Goal: Task Accomplishment & Management: Manage account settings

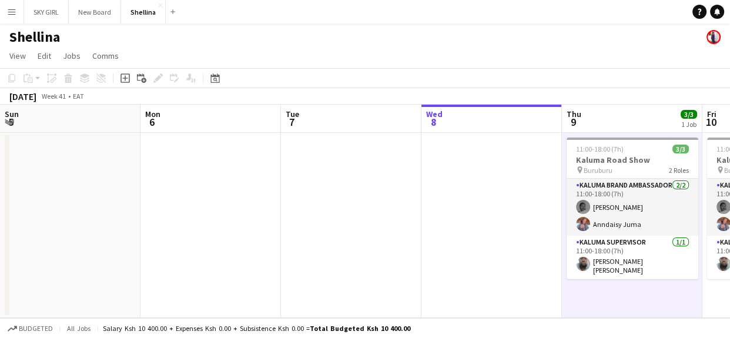
scroll to position [0, 285]
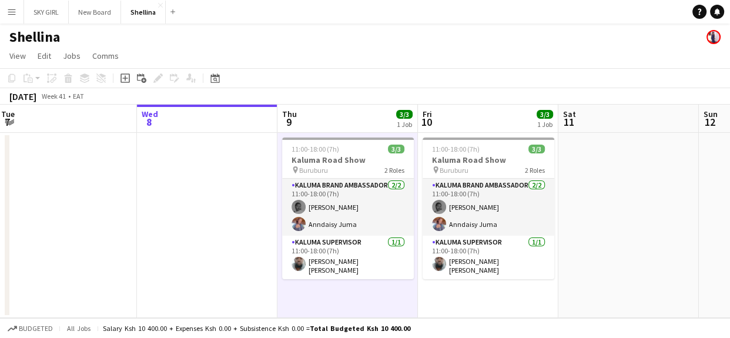
click at [370, 283] on app-date-cell "11:00-18:00 (7h) 3/[STREET_ADDRESS] Show pin Buruburu 2 Roles Kaluma Brand Amba…" at bounding box center [348, 225] width 141 height 185
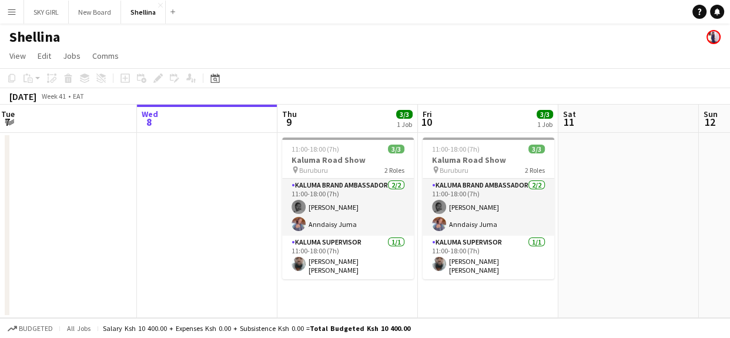
click at [370, 283] on app-date-cell "11:00-18:00 (7h) 3/[STREET_ADDRESS] Show pin Buruburu 2 Roles Kaluma Brand Amba…" at bounding box center [348, 225] width 141 height 185
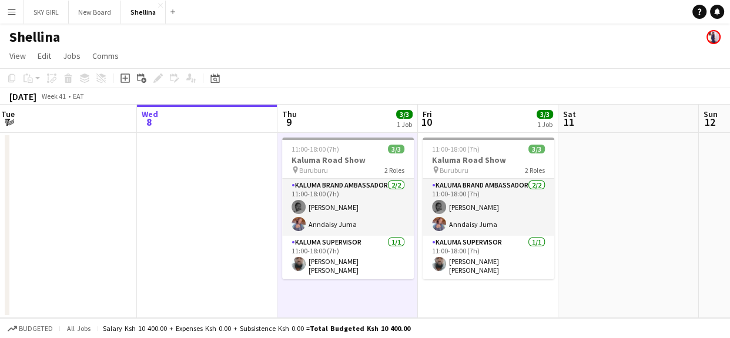
click at [367, 289] on app-date-cell "11:00-18:00 (7h) 3/[STREET_ADDRESS] Show pin Buruburu 2 Roles Kaluma Brand Amba…" at bounding box center [348, 225] width 141 height 185
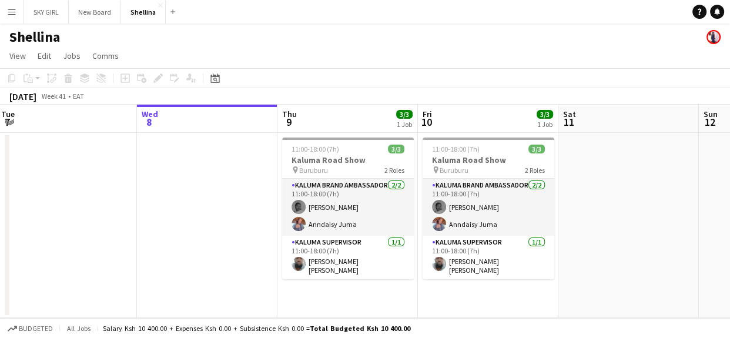
click at [367, 289] on app-date-cell "11:00-18:00 (7h) 3/[STREET_ADDRESS] Show pin Buruburu 2 Roles Kaluma Brand Amba…" at bounding box center [348, 225] width 141 height 185
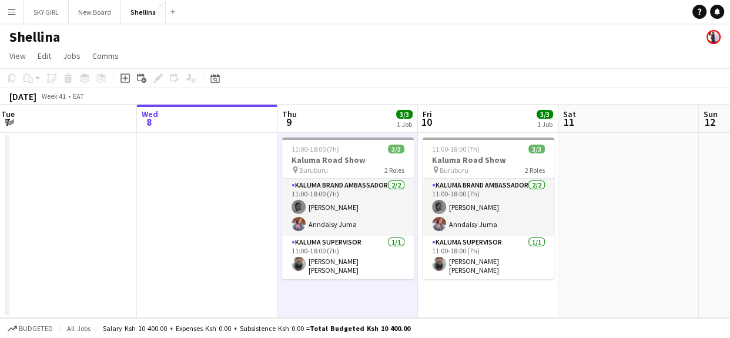
click at [711, 34] on app-user-avatar at bounding box center [714, 37] width 14 height 14
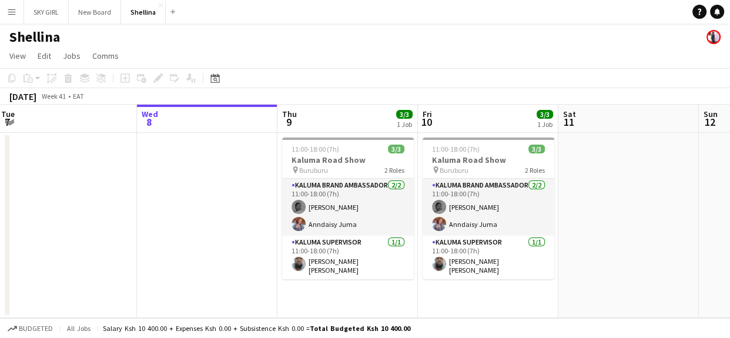
click at [712, 35] on app-user-avatar at bounding box center [714, 37] width 14 height 14
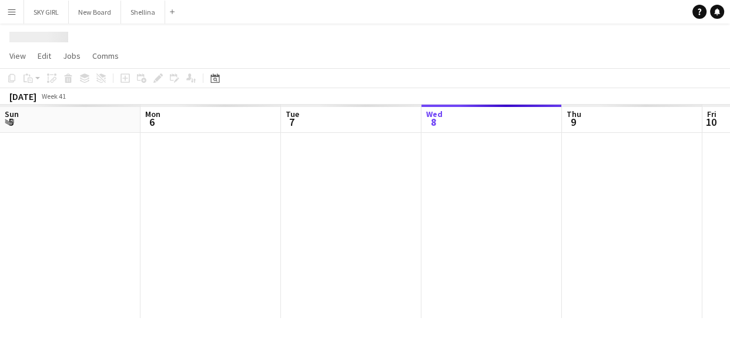
scroll to position [0, 281]
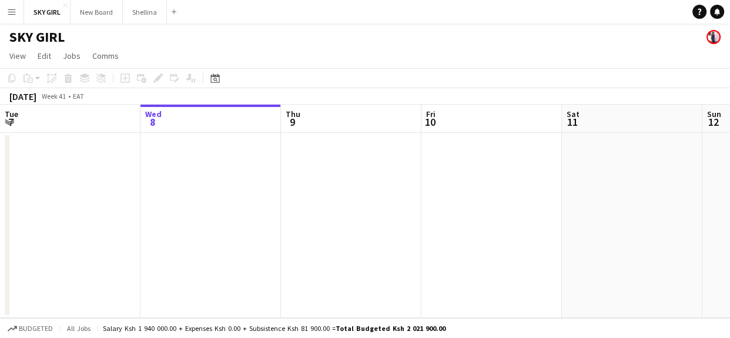
click at [710, 38] on app-user-avatar at bounding box center [714, 37] width 14 height 14
drag, startPoint x: 710, startPoint y: 38, endPoint x: 721, endPoint y: 25, distance: 16.7
click at [721, 25] on div "SKY GIRL" at bounding box center [365, 35] width 730 height 22
click at [711, 36] on app-user-avatar at bounding box center [714, 37] width 14 height 14
click at [711, 38] on app-user-avatar at bounding box center [714, 37] width 14 height 14
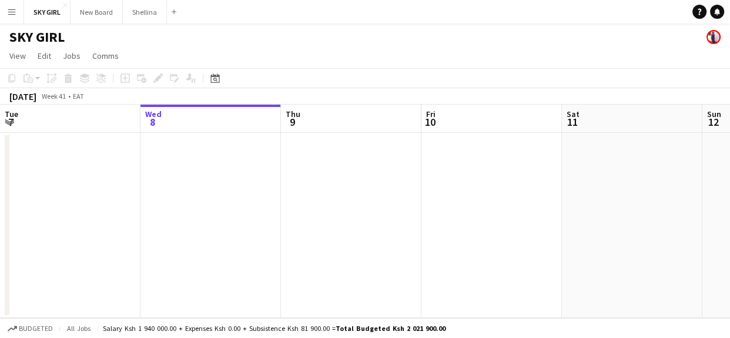
click at [711, 37] on app-user-avatar at bounding box center [714, 37] width 14 height 14
click at [711, 38] on app-user-avatar at bounding box center [714, 37] width 14 height 14
click at [711, 36] on app-user-avatar at bounding box center [714, 37] width 14 height 14
click at [714, 38] on app-user-avatar at bounding box center [714, 37] width 14 height 14
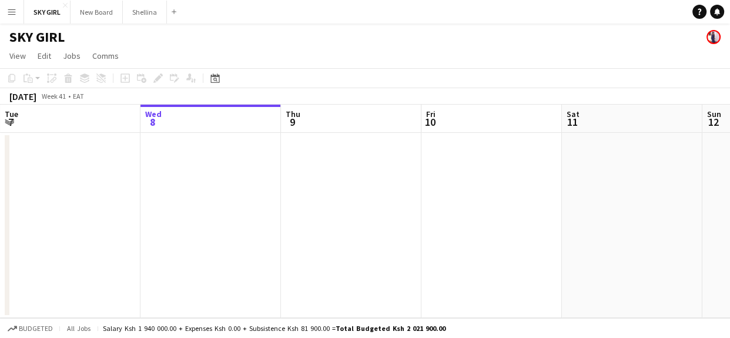
click at [714, 38] on app-user-avatar at bounding box center [714, 37] width 14 height 14
click at [713, 34] on app-user-avatar at bounding box center [714, 37] width 14 height 14
click at [713, 38] on app-user-avatar at bounding box center [714, 37] width 14 height 14
click at [712, 39] on app-user-avatar at bounding box center [714, 37] width 14 height 14
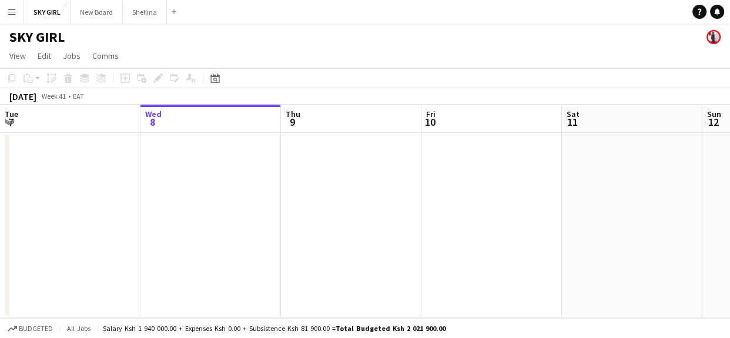
click at [713, 40] on app-user-avatar at bounding box center [714, 37] width 14 height 14
click at [710, 39] on app-user-avatar at bounding box center [714, 37] width 14 height 14
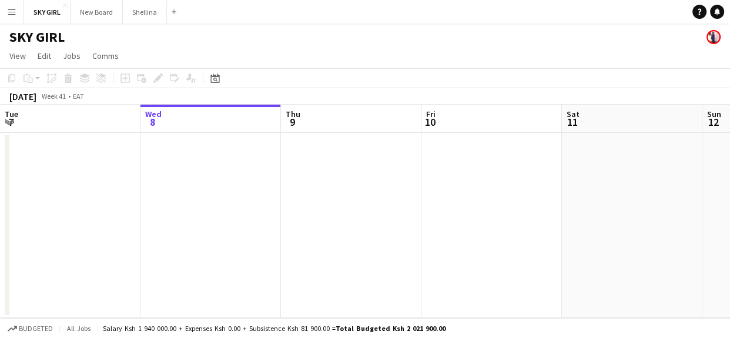
click at [710, 39] on app-user-avatar at bounding box center [714, 37] width 14 height 14
click at [12, 9] on app-icon "Menu" at bounding box center [11, 11] width 9 height 9
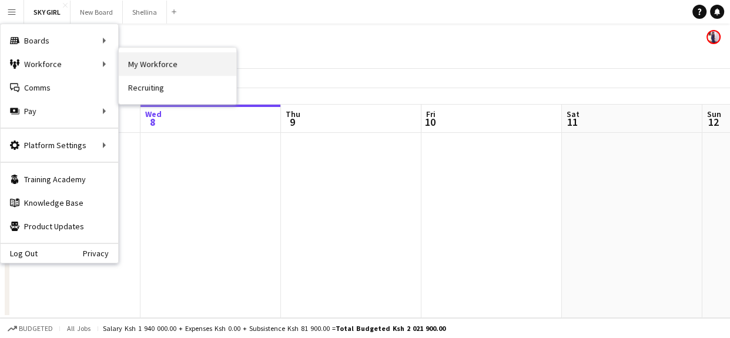
click at [146, 61] on link "My Workforce" at bounding box center [178, 64] width 118 height 24
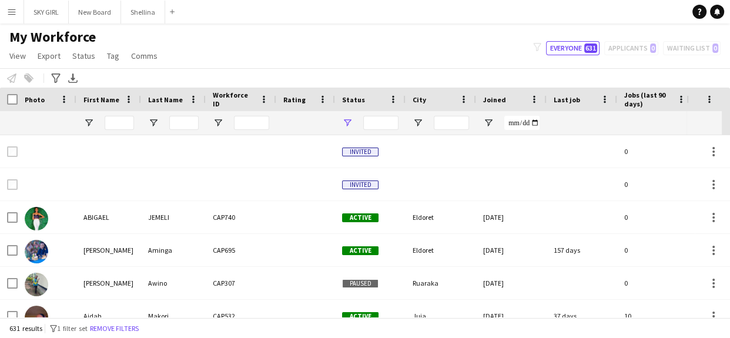
type input "**********"
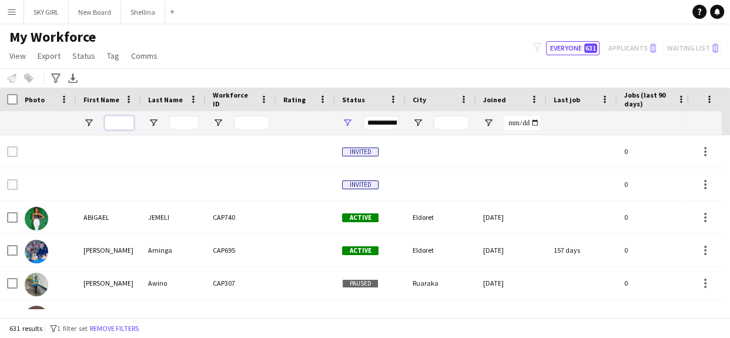
click at [118, 121] on input "First Name Filter Input" at bounding box center [119, 123] width 29 height 14
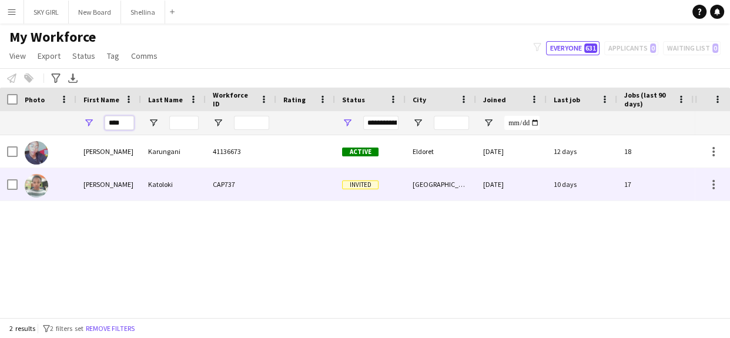
type input "****"
click at [187, 185] on div "Katoloki" at bounding box center [173, 184] width 65 height 32
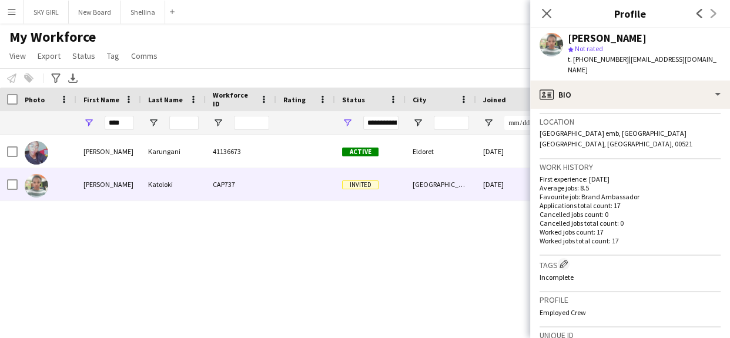
scroll to position [461, 0]
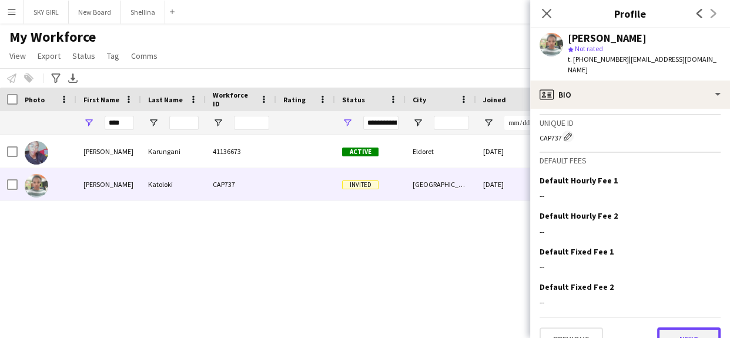
click at [666, 328] on button "Next" at bounding box center [689, 340] width 64 height 24
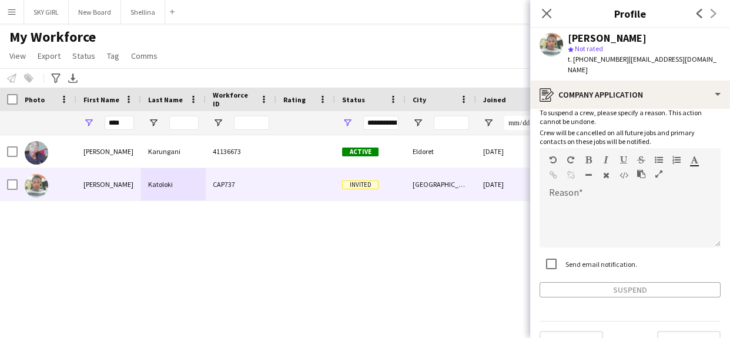
scroll to position [46, 0]
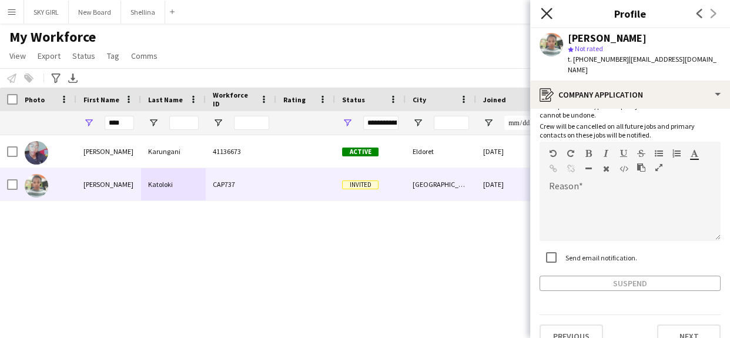
click at [552, 14] on icon "Close pop-in" at bounding box center [546, 13] width 11 height 11
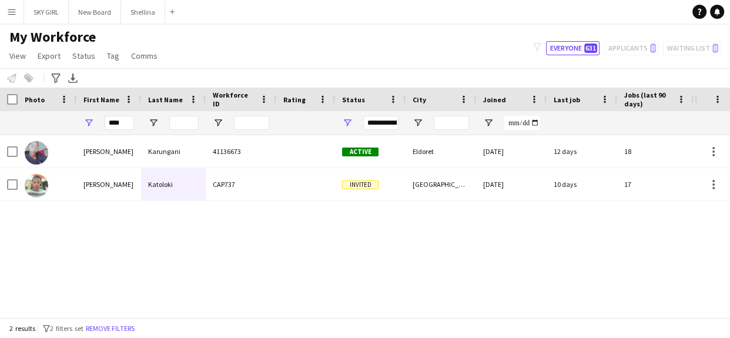
click at [12, 9] on app-icon "Menu" at bounding box center [11, 11] width 9 height 9
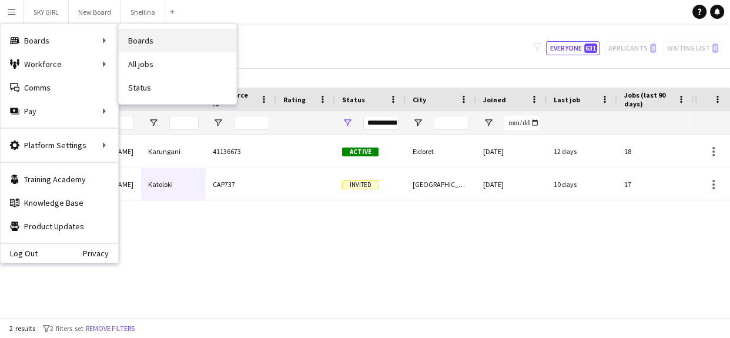
click at [143, 41] on link "Boards" at bounding box center [178, 41] width 118 height 24
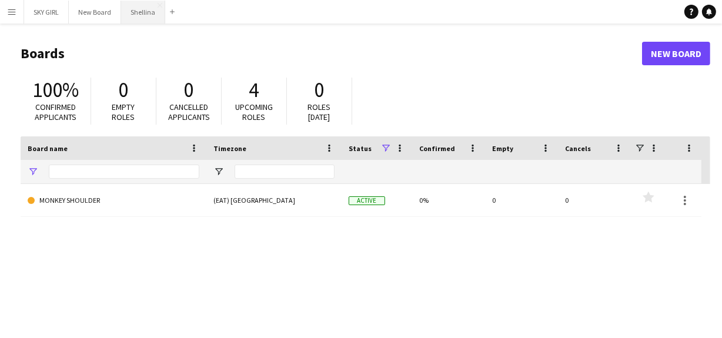
type input "**"
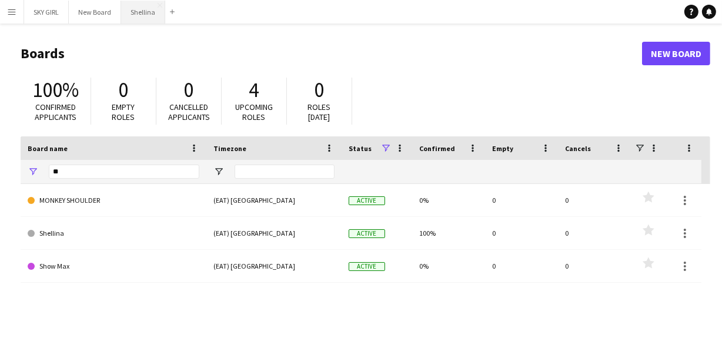
click at [154, 7] on button "Shellina Close" at bounding box center [143, 12] width 44 height 23
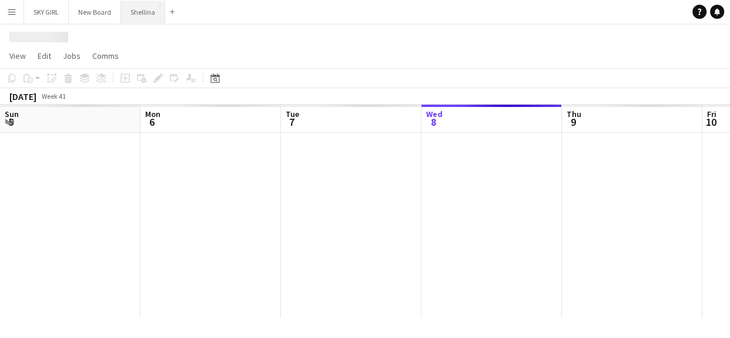
scroll to position [0, 281]
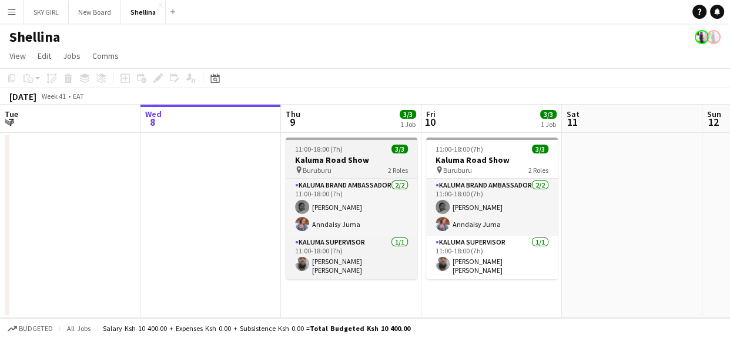
click at [309, 152] on span "11:00-18:00 (7h)" at bounding box center [319, 149] width 48 height 9
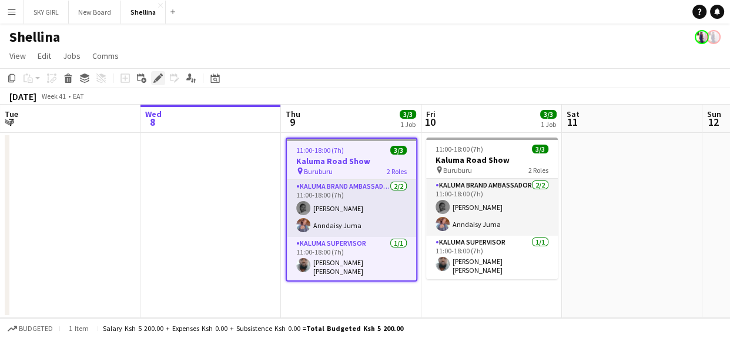
click at [156, 76] on icon "Edit" at bounding box center [157, 78] width 9 height 9
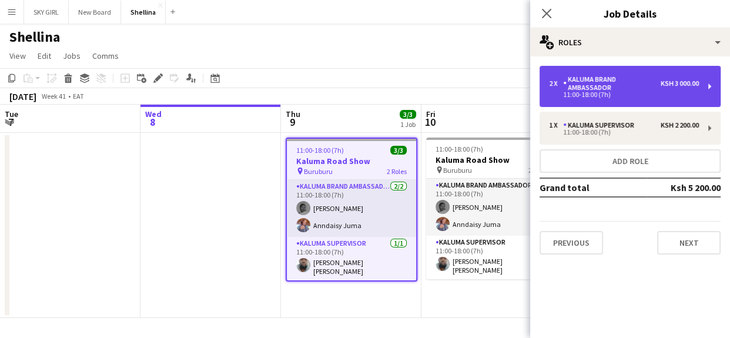
click at [596, 94] on div "11:00-18:00 (7h)" at bounding box center [624, 95] width 150 height 6
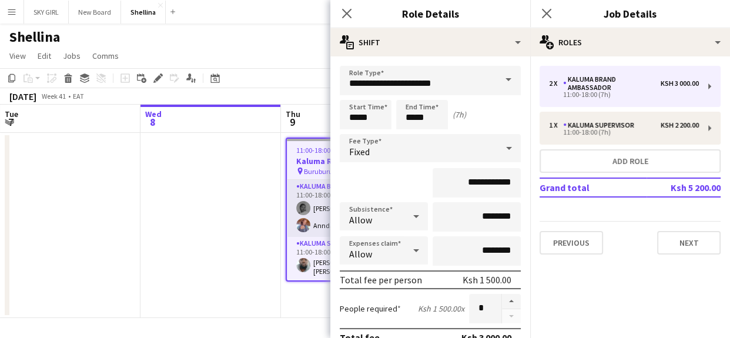
click at [261, 14] on app-navbar "Menu Boards Boards Boards All jobs Status Workforce Workforce My Workforce Recr…" at bounding box center [365, 12] width 730 height 24
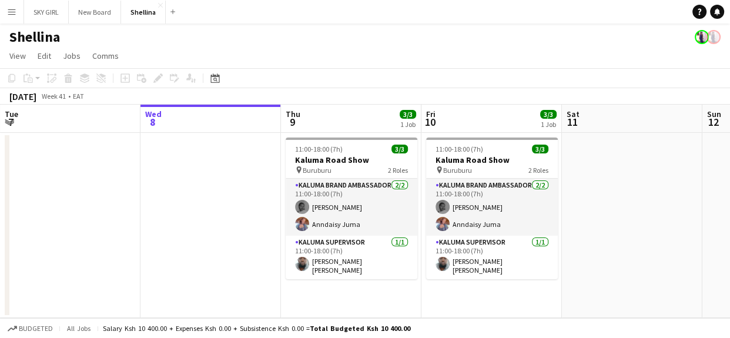
click at [6, 11] on button "Menu" at bounding box center [12, 12] width 24 height 24
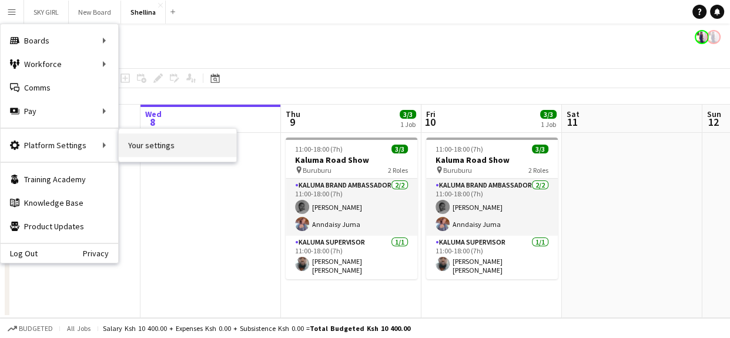
click at [144, 143] on link "Your settings" at bounding box center [178, 145] width 118 height 24
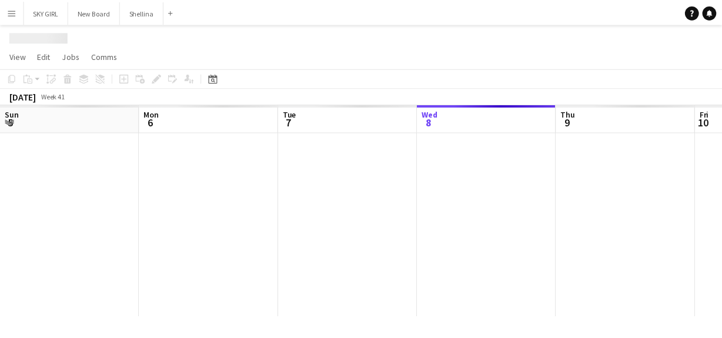
scroll to position [0, 281]
